Goal: Task Accomplishment & Management: Manage account settings

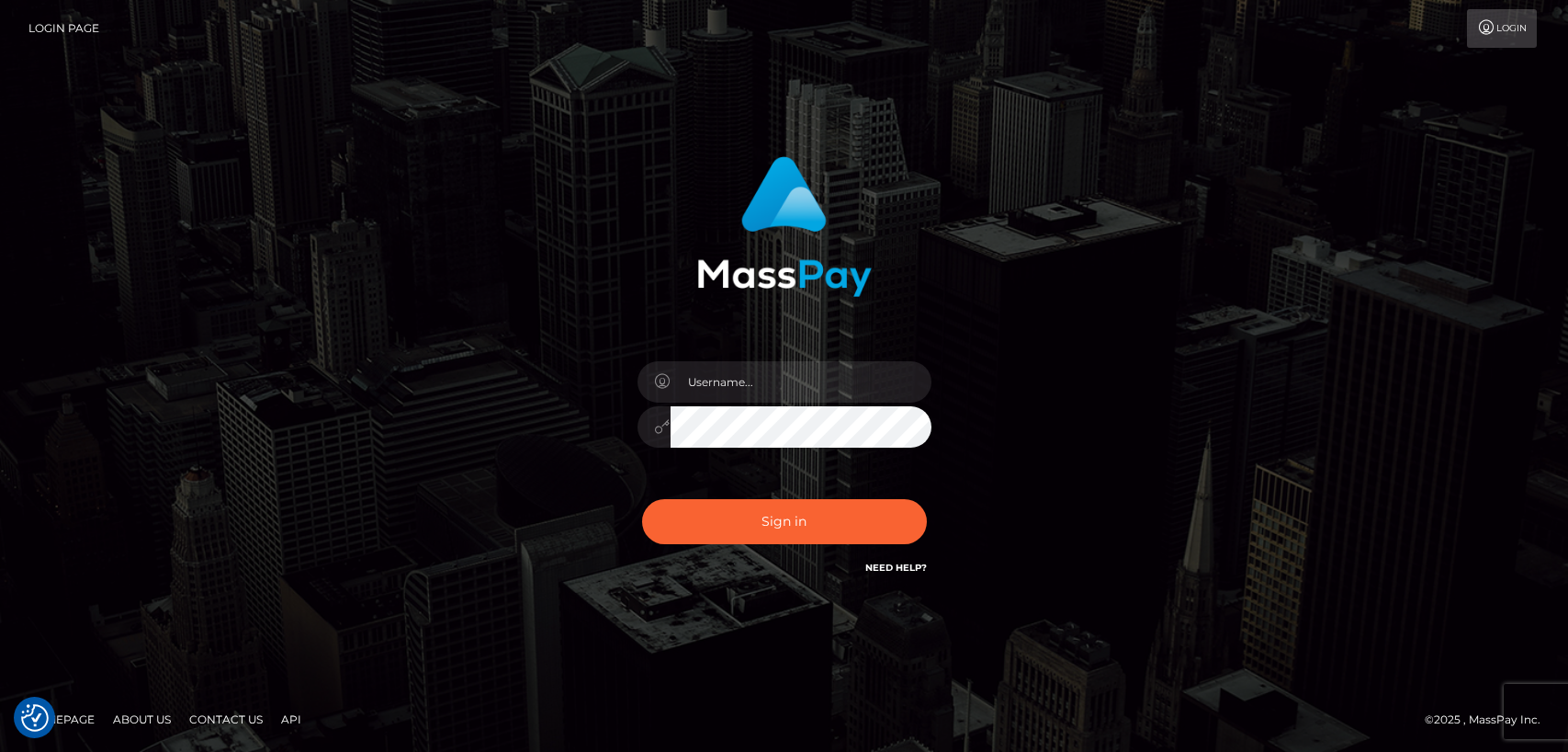
checkbox input "true"
type input "[DOMAIN_NAME]"
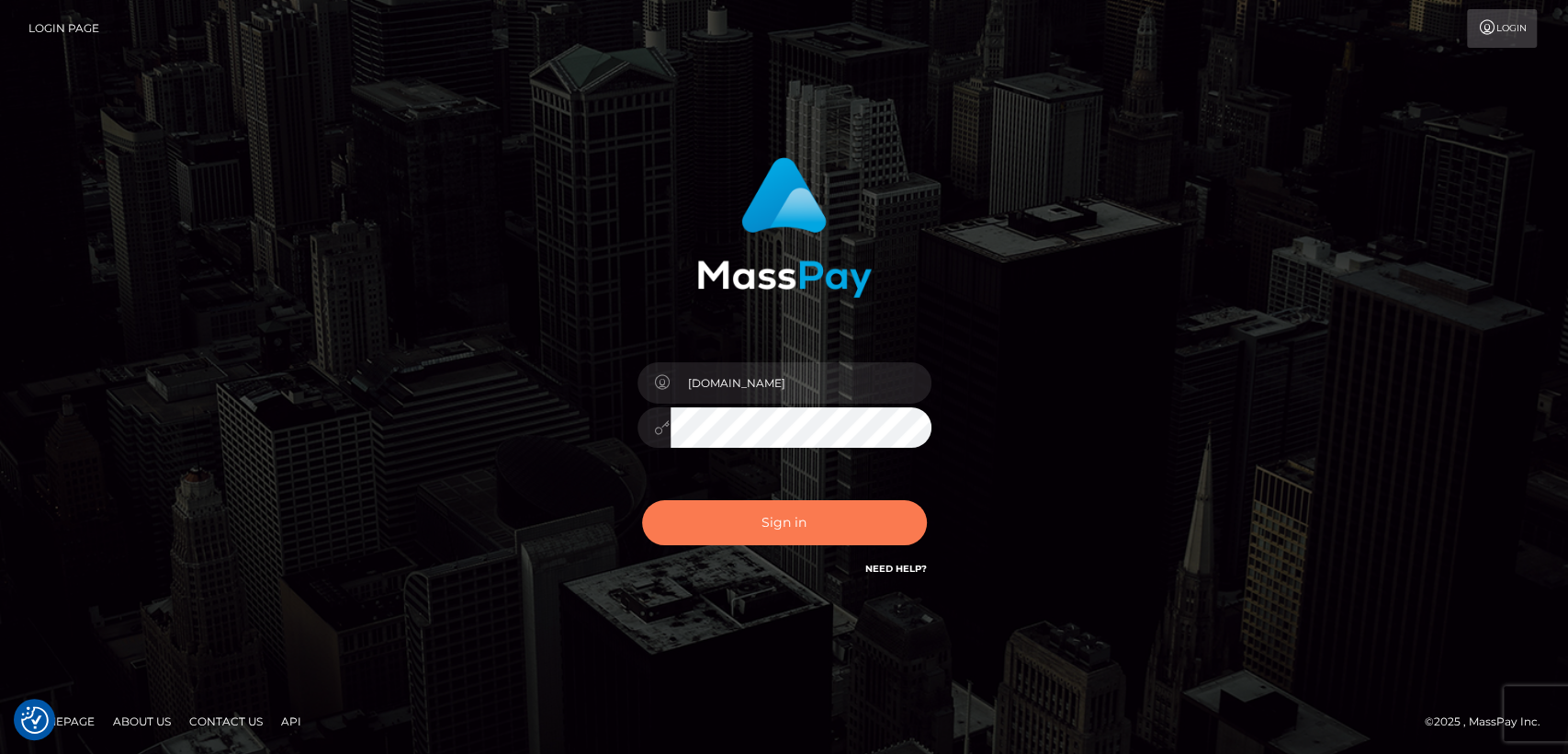
click at [724, 517] on button "Sign in" at bounding box center [784, 522] width 285 height 45
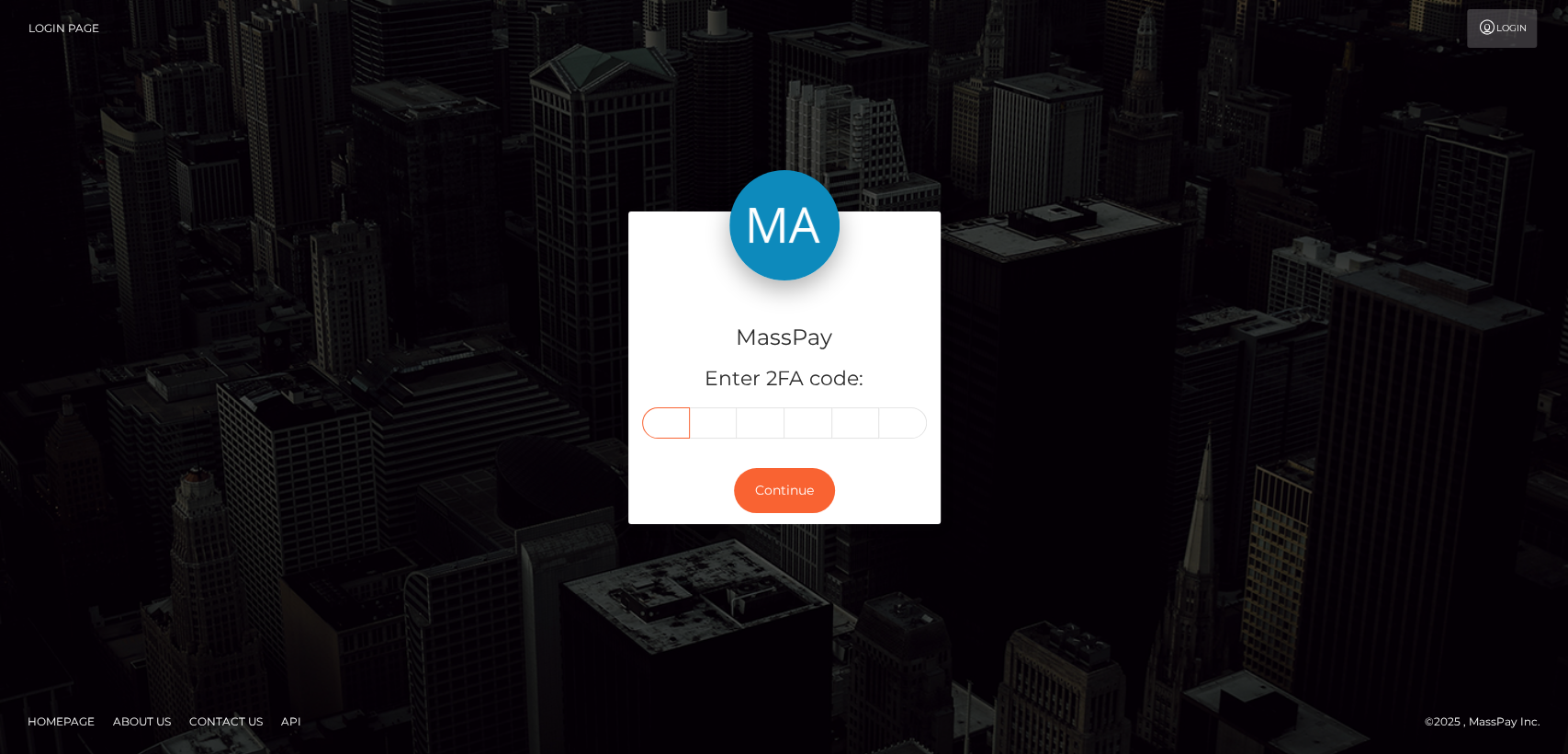
click at [676, 421] on input "text" at bounding box center [666, 422] width 48 height 31
paste input "7"
type input "7"
type input "1"
type input "0"
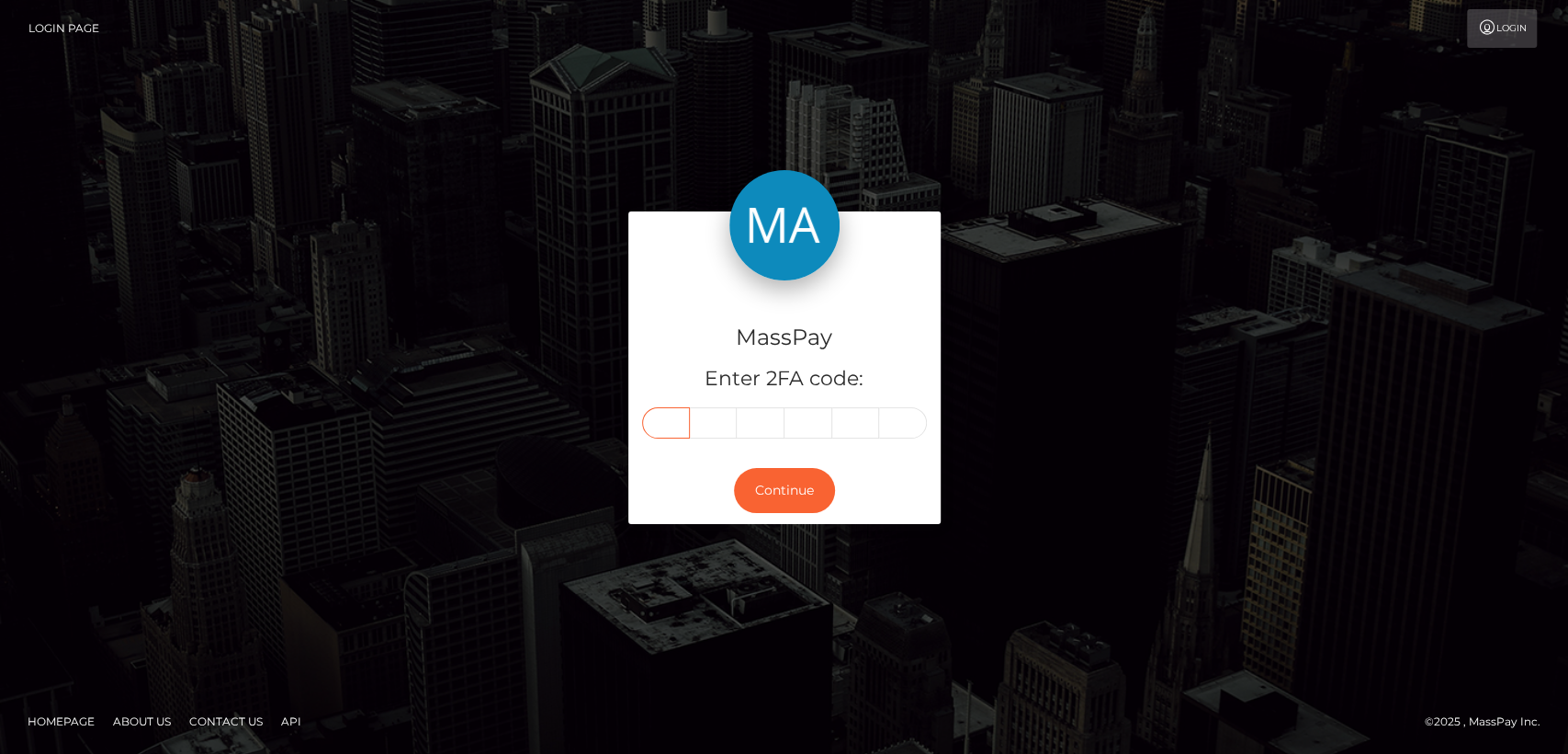
type input "3"
type input "4"
type input "3"
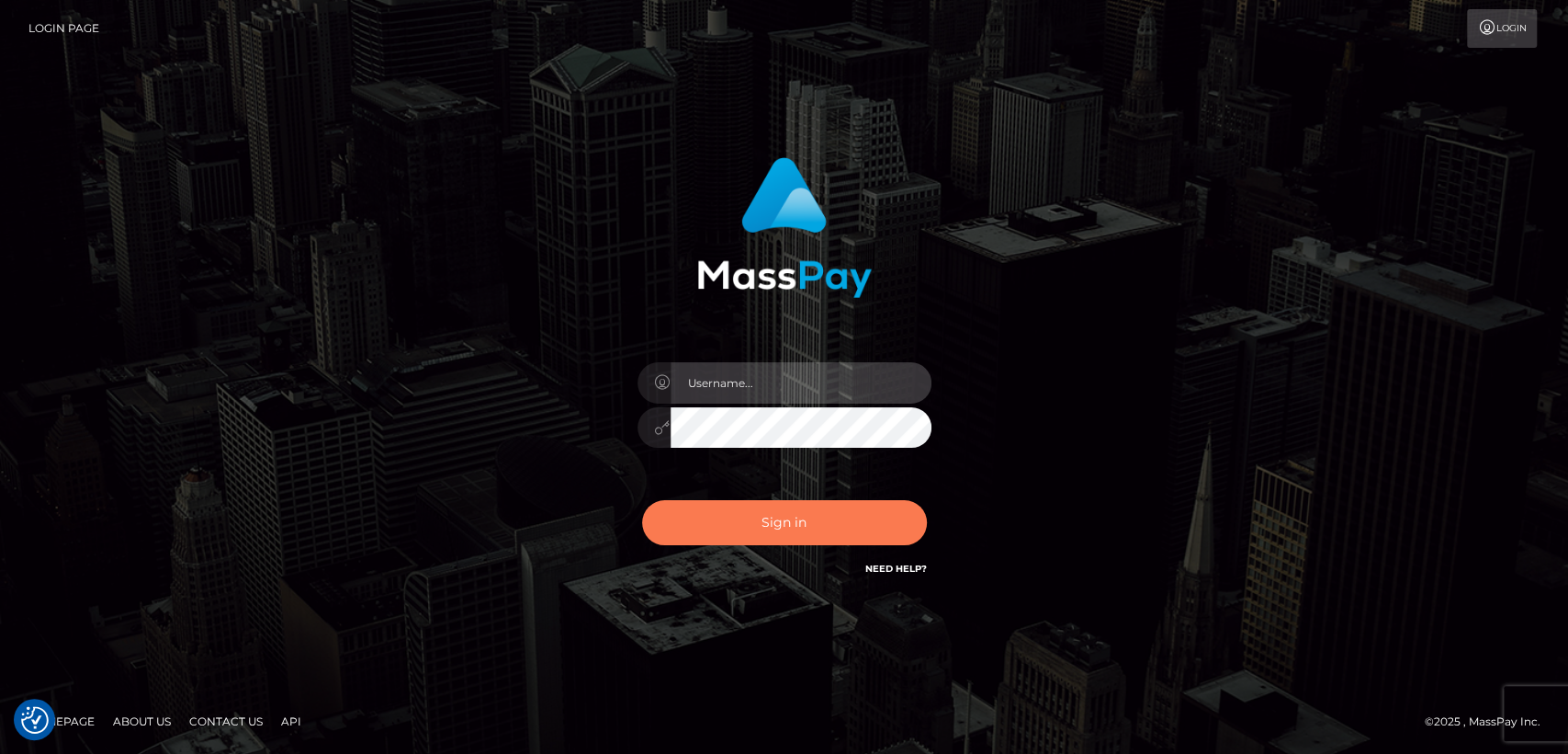
type input "[DOMAIN_NAME]"
click at [658, 523] on button "Sign in" at bounding box center [784, 522] width 285 height 45
type input "[DOMAIN_NAME]"
click at [802, 517] on button "Sign in" at bounding box center [784, 522] width 285 height 45
